Goal: Transaction & Acquisition: Purchase product/service

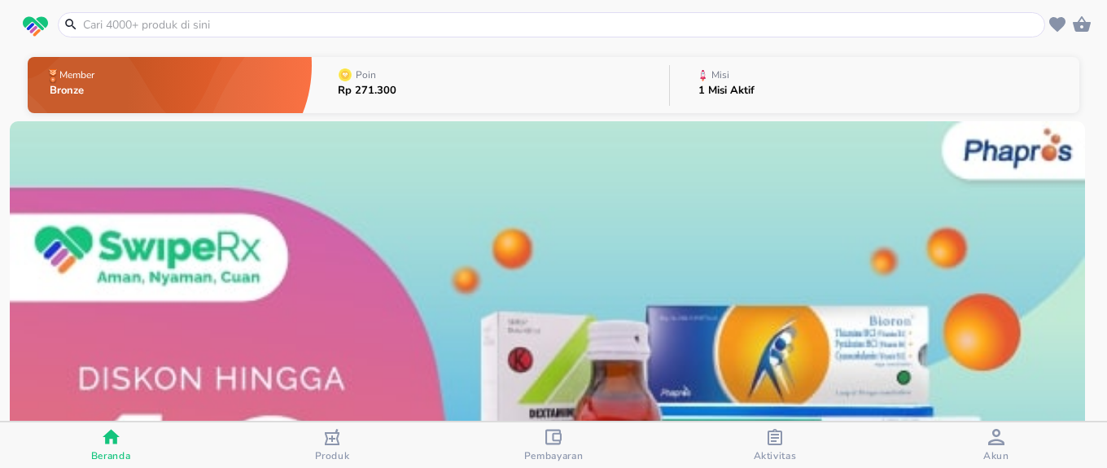
click at [418, 20] on input "text" at bounding box center [561, 24] width 960 height 17
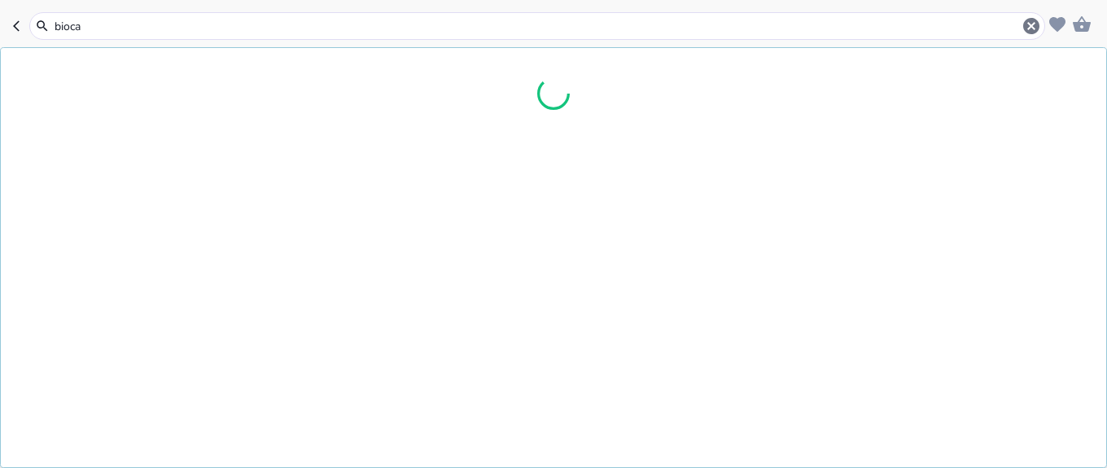
type input "biocal"
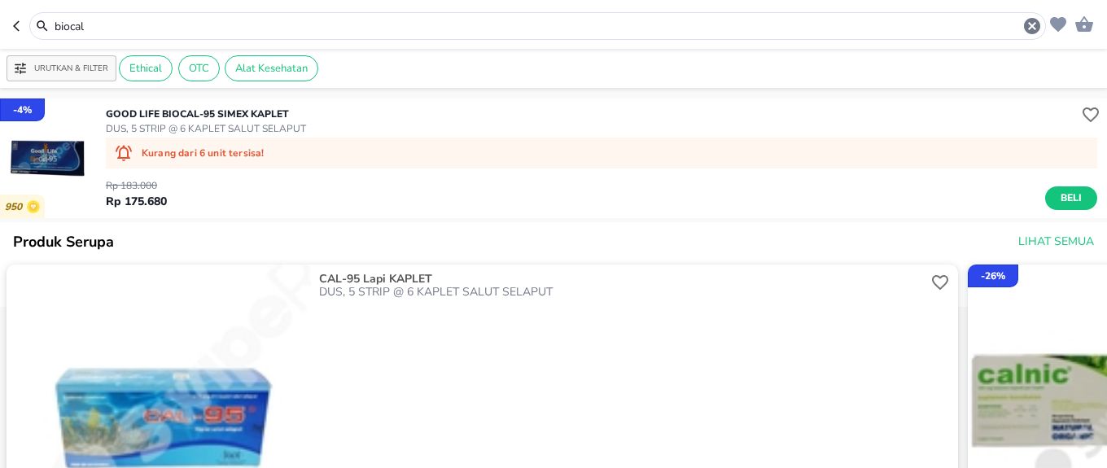
click at [379, 28] on input "biocal" at bounding box center [537, 26] width 969 height 17
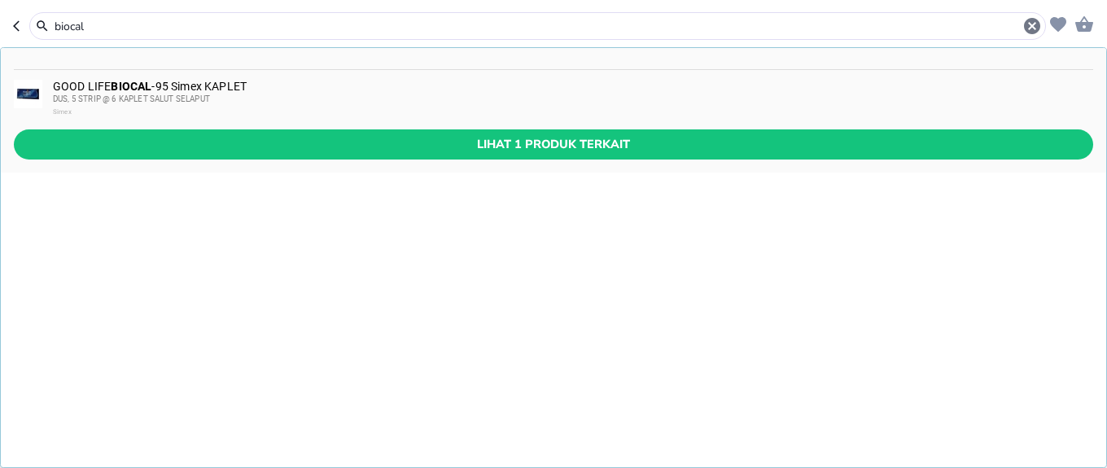
click at [327, 24] on input "biocal" at bounding box center [537, 26] width 969 height 17
click at [9, 23] on header "biocal GOOD LIFE BIOCAL -95 Simex KAPLET DUS, 5 STRIP @ 6 KAPLET SALUT SELAPUT …" at bounding box center [553, 24] width 1107 height 49
click at [19, 26] on icon "button" at bounding box center [19, 26] width 13 height 13
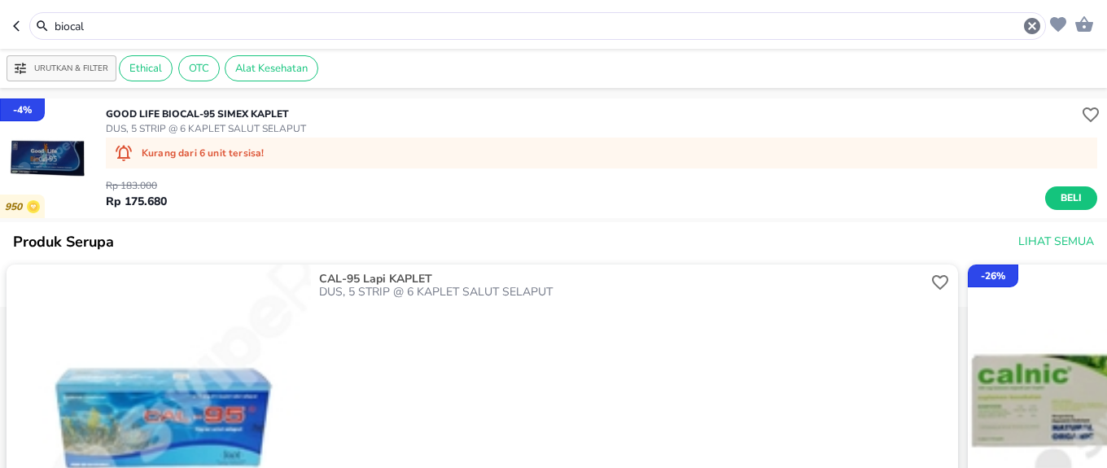
click at [19, 26] on icon "button" at bounding box center [19, 26] width 13 height 13
